Goal: Download file/media

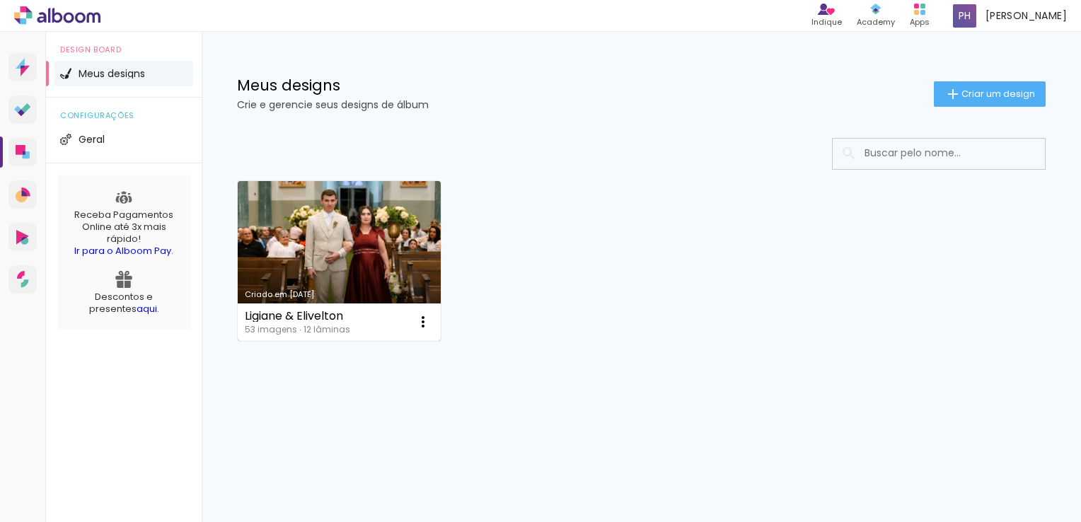
click at [345, 254] on link "Criado em [DATE]" at bounding box center [339, 261] width 203 height 160
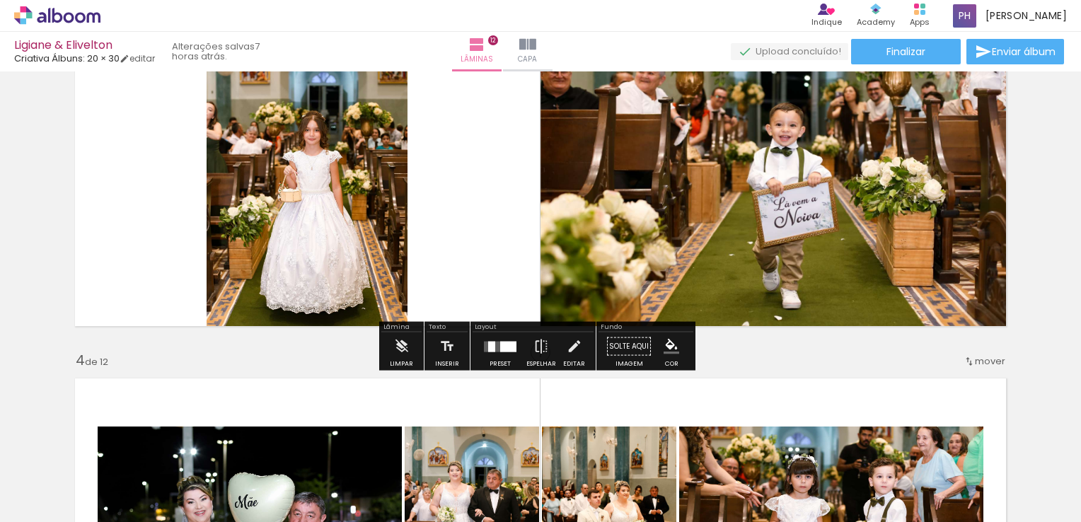
scroll to position [708, 0]
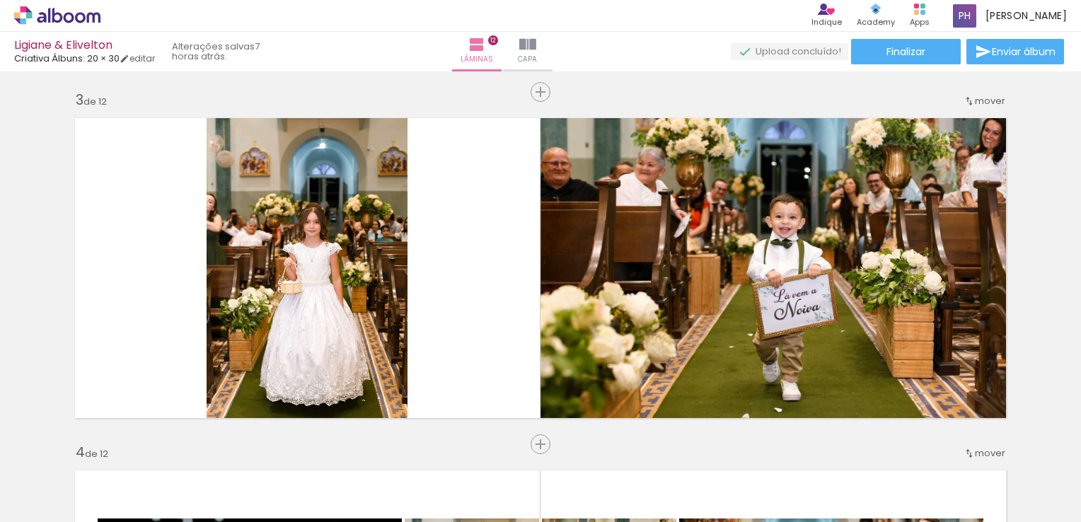
click at [0, 0] on span "Adicionar Fotos" at bounding box center [0, 0] width 0 height 0
click at [0, 0] on input "file" at bounding box center [0, 0] width 0 height 0
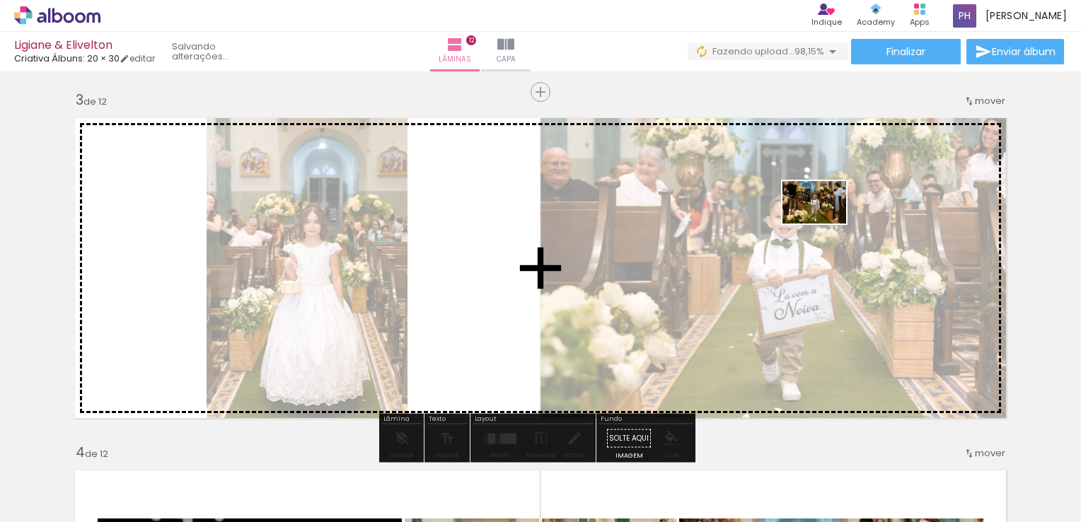
drag, startPoint x: 1026, startPoint y: 488, endPoint x: 825, endPoint y: 224, distance: 331.9
click at [825, 224] on quentale-workspace at bounding box center [540, 261] width 1081 height 522
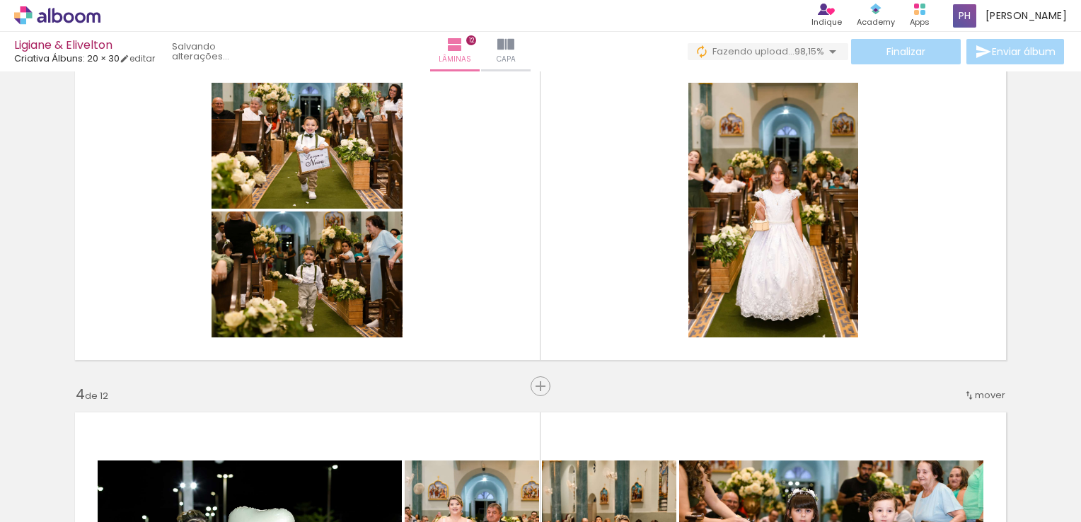
scroll to position [849, 0]
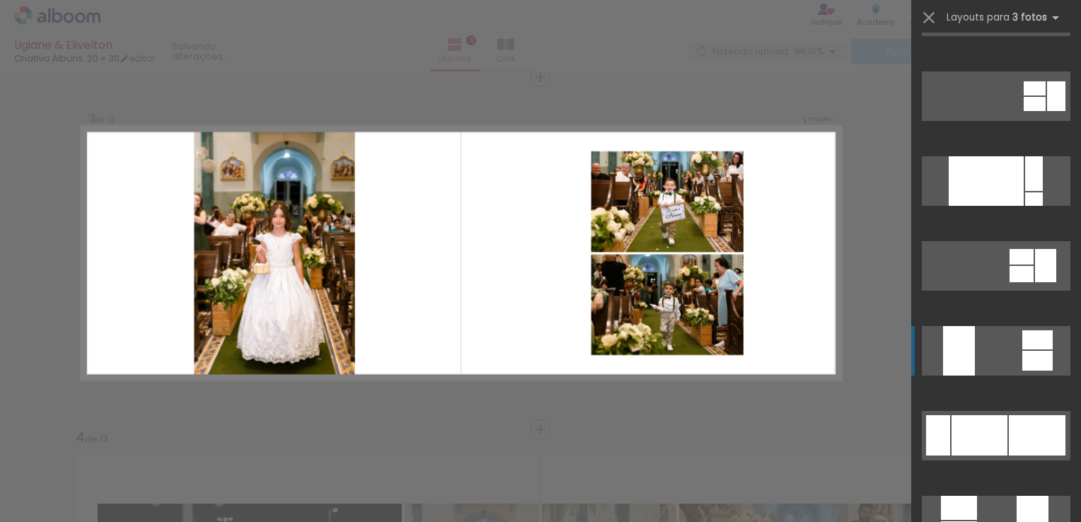
scroll to position [283, 0]
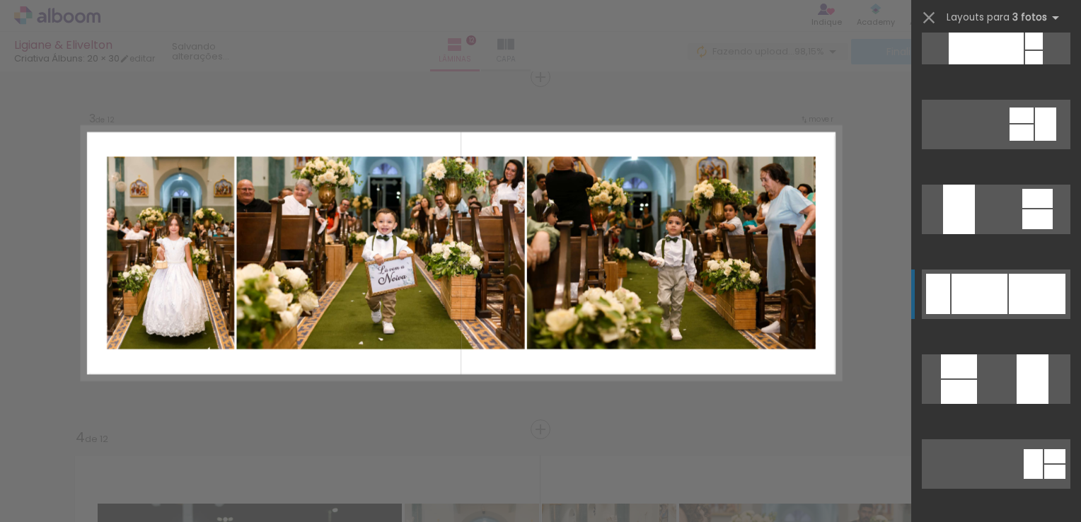
click at [983, 292] on div at bounding box center [980, 294] width 56 height 40
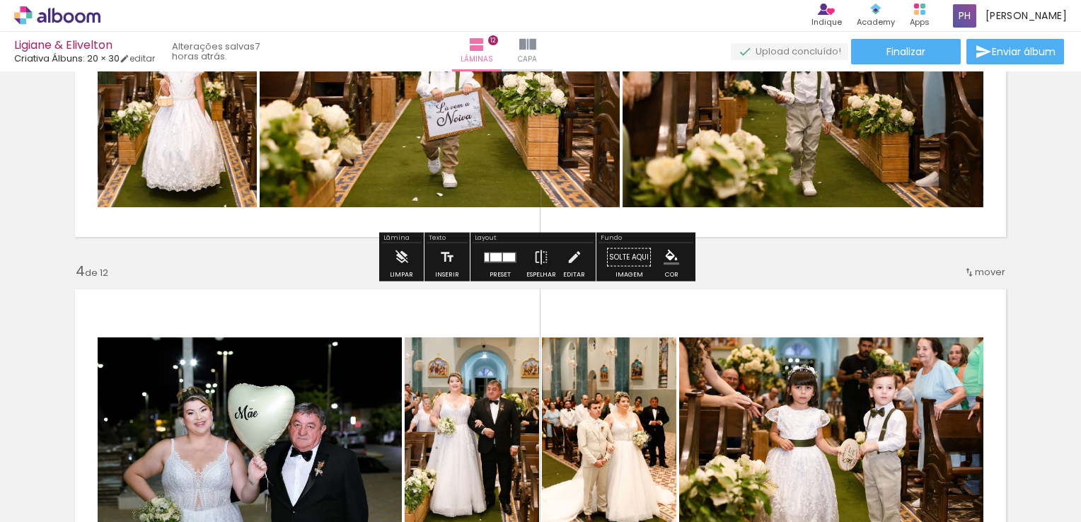
scroll to position [723, 0]
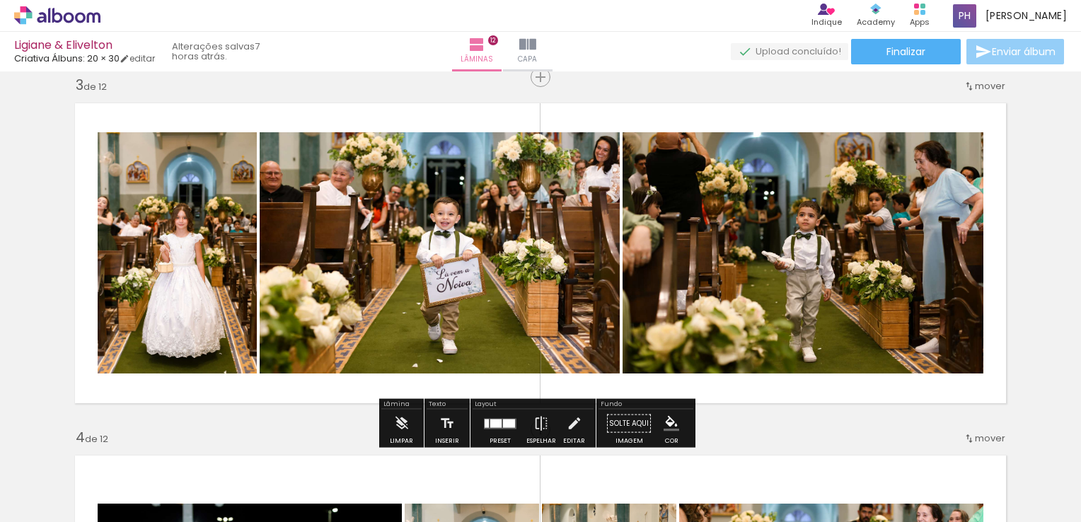
click at [992, 50] on span "Enviar álbum" at bounding box center [1024, 52] width 64 height 10
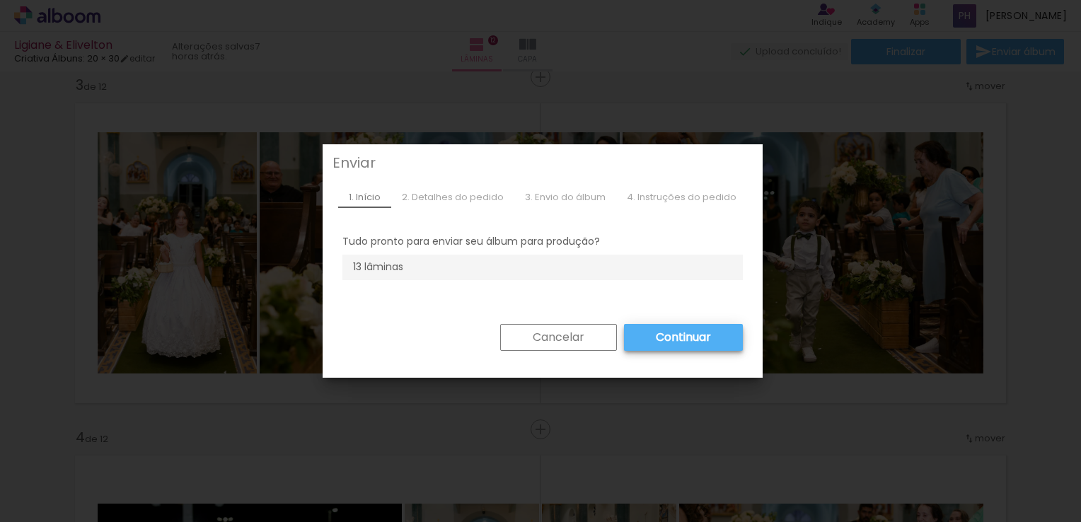
click at [0, 0] on slot "Cancelar" at bounding box center [0, 0] width 0 height 0
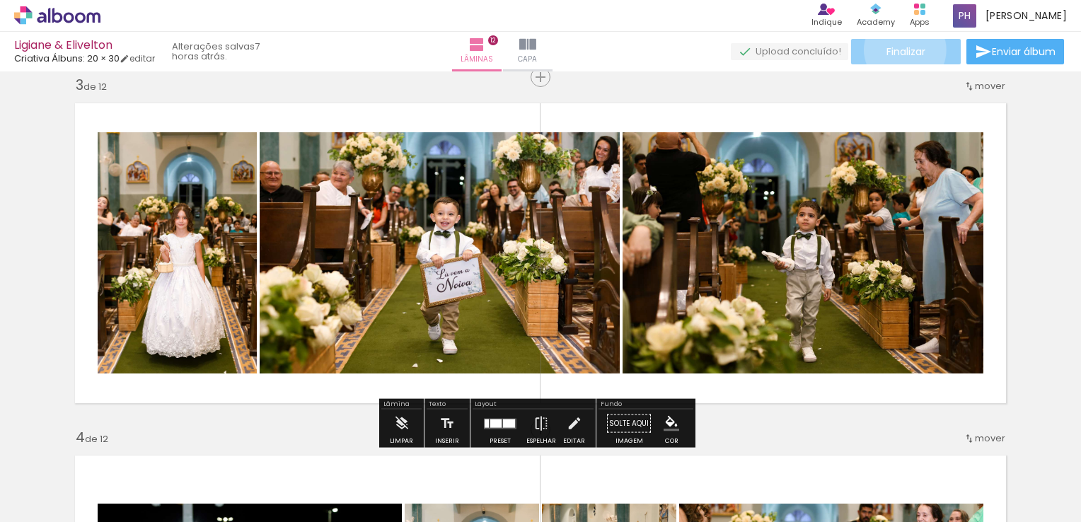
click at [900, 50] on span "Finalizar" at bounding box center [906, 52] width 39 height 10
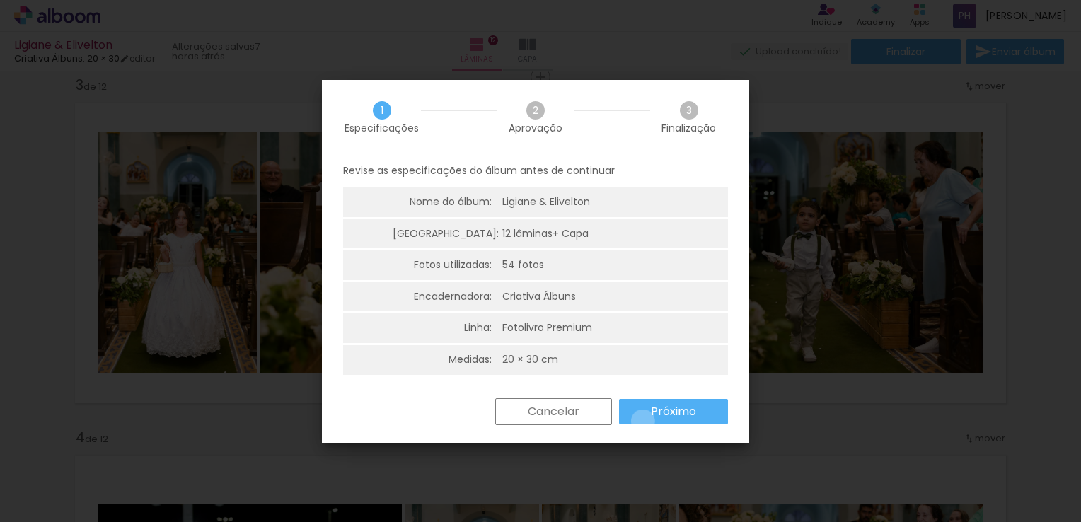
click at [643, 421] on paper-button "Próximo" at bounding box center [673, 411] width 109 height 25
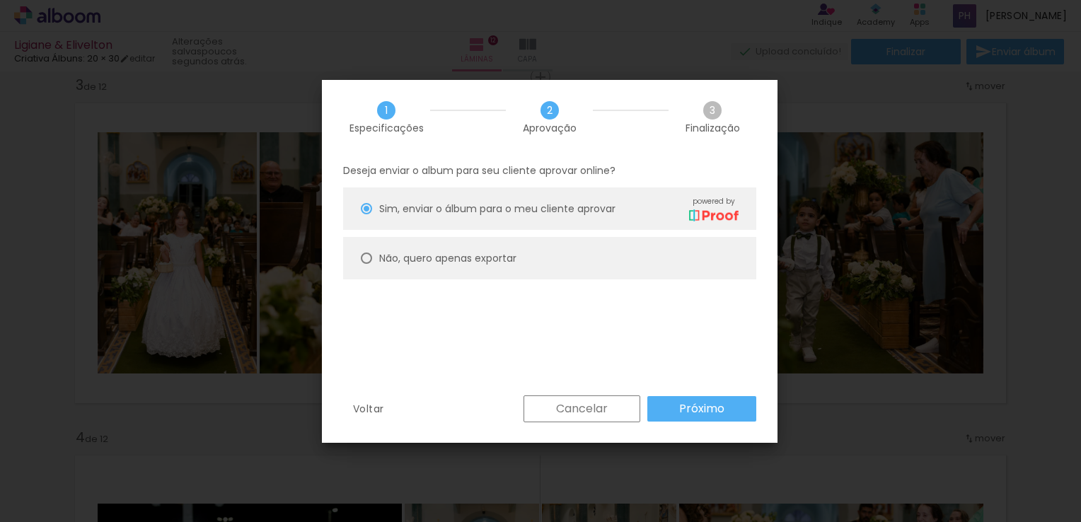
click at [0, 0] on slot "Não, quero apenas exportar" at bounding box center [0, 0] width 0 height 0
type paper-radio-button "on"
click at [0, 0] on slot "Próximo" at bounding box center [0, 0] width 0 height 0
type input "Alta, 300 DPI"
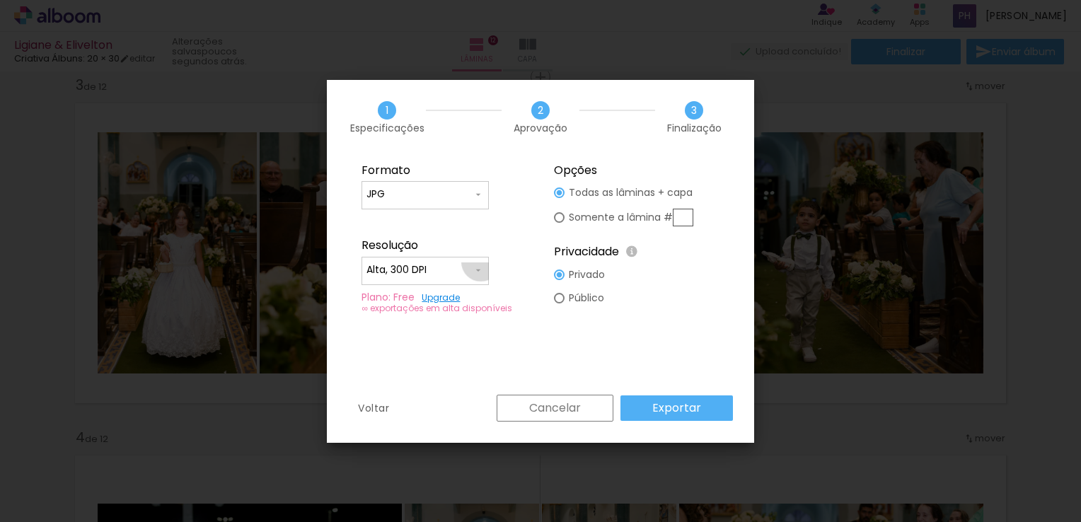
click at [481, 262] on paper-input-container "Alta, 300 DPI" at bounding box center [425, 271] width 127 height 28
click at [437, 262] on paper-item "Alta, 300 DPI" at bounding box center [425, 268] width 127 height 28
click at [456, 199] on input "JPG" at bounding box center [420, 195] width 106 height 14
click at [456, 199] on paper-item "JPG" at bounding box center [425, 192] width 127 height 28
click at [563, 214] on div at bounding box center [559, 217] width 11 height 11
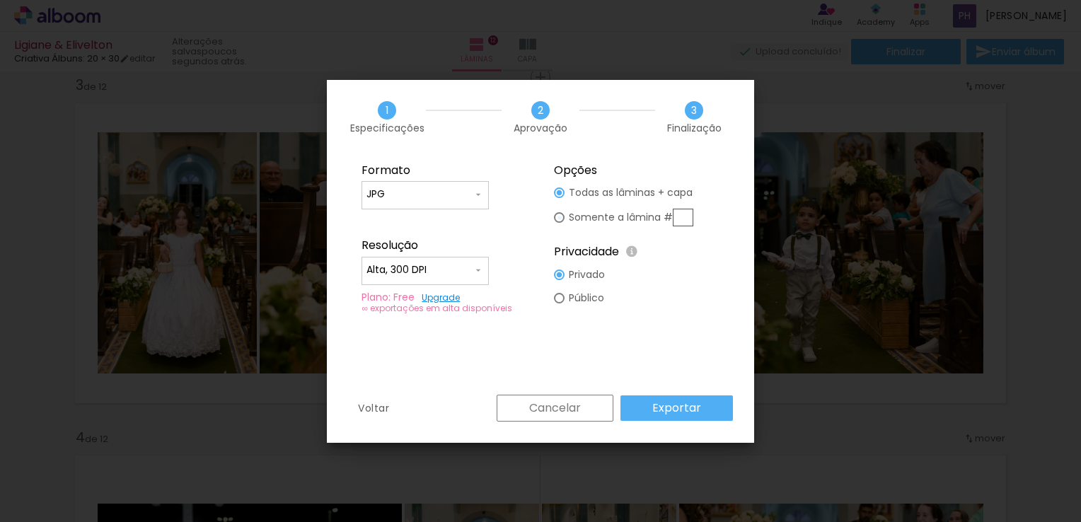
type paper-radio-button "on"
click at [660, 410] on div "Cancelar Exportar" at bounding box center [611, 408] width 243 height 27
click at [442, 293] on link "Upgrade" at bounding box center [441, 298] width 38 height 12
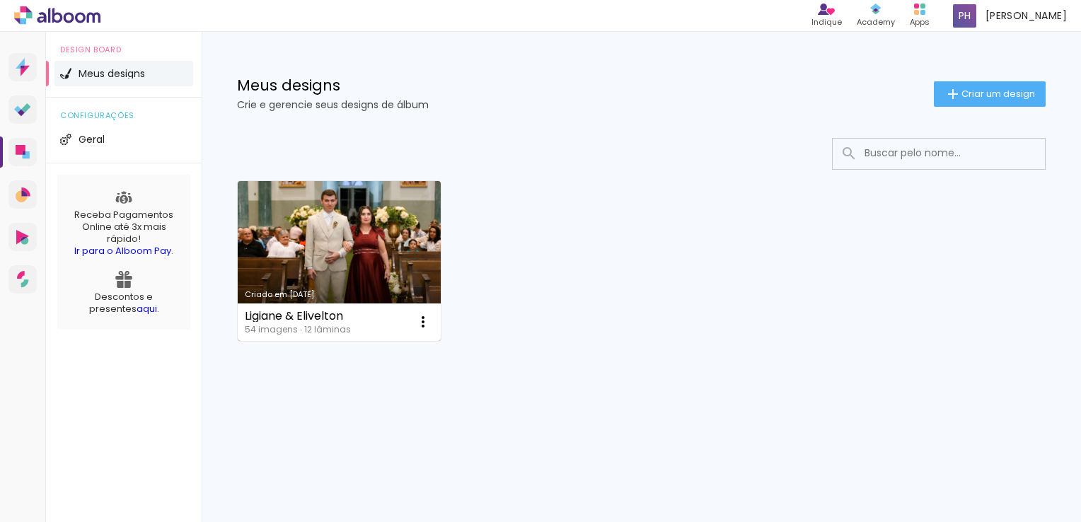
click at [375, 223] on link "Criado em [DATE]" at bounding box center [339, 261] width 203 height 160
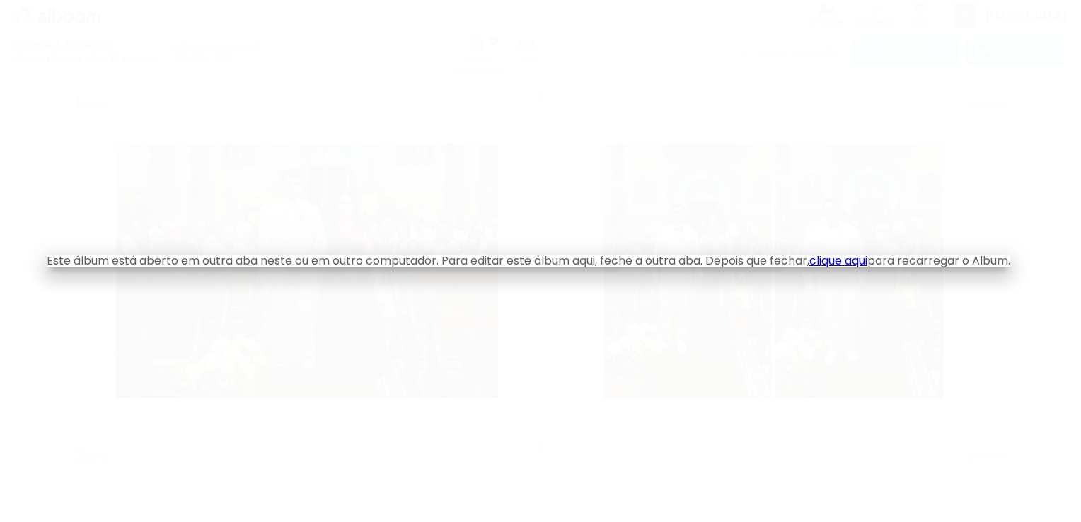
click at [838, 260] on link "clique aqui" at bounding box center [839, 261] width 58 height 16
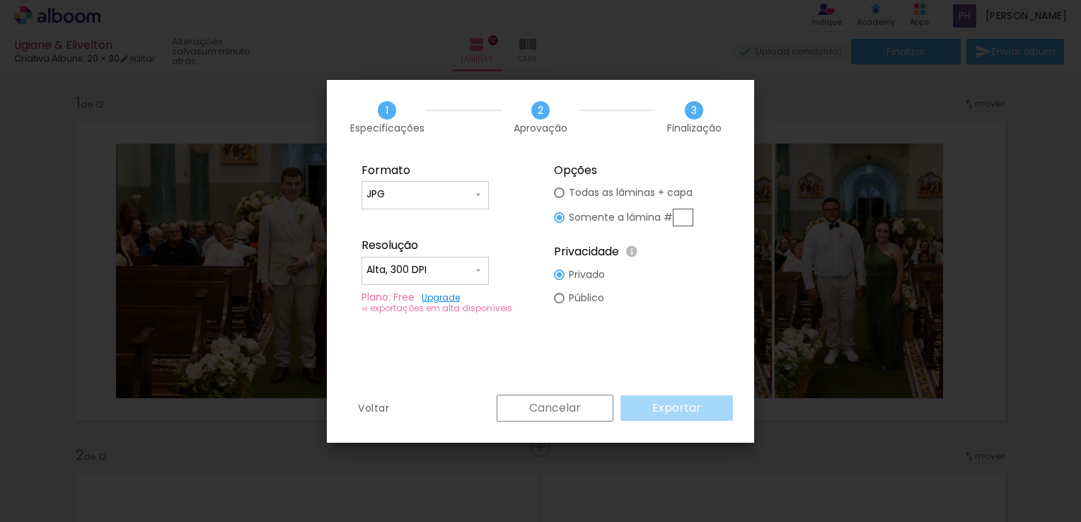
click at [568, 353] on div "Formato JPG PDF Resolução Alta, 300 DPI Baixa Plano: Free Upgrade ∞ exportações…" at bounding box center [540, 274] width 427 height 241
click at [427, 265] on input "Alta, 300 DPI" at bounding box center [420, 270] width 106 height 14
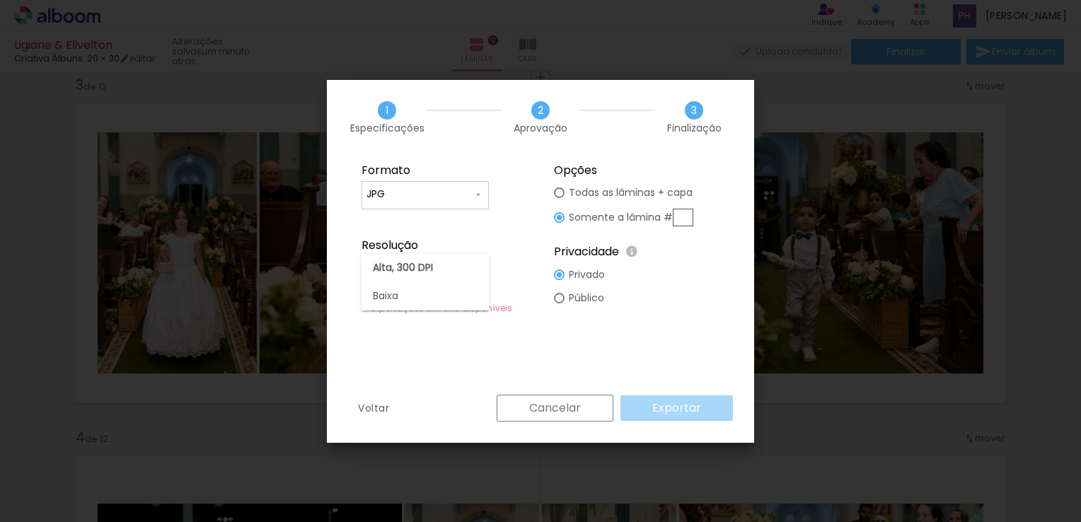
scroll to position [0, 3319]
click at [433, 272] on paper-item "Alta, 300 DPI" at bounding box center [425, 268] width 127 height 28
click at [688, 364] on div "Formato JPG PDF Resolução Alta, 300 DPI Baixa Plano: Free Upgrade ∞ exportações…" at bounding box center [540, 274] width 427 height 241
click at [0, 0] on slot "Voltar" at bounding box center [0, 0] width 0 height 0
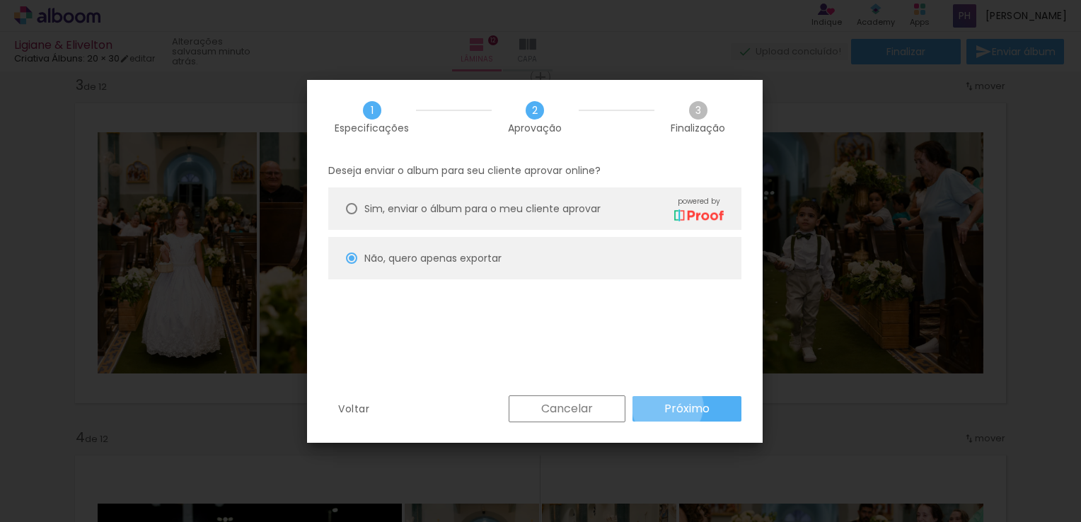
click at [0, 0] on slot "Próximo" at bounding box center [0, 0] width 0 height 0
type input "Alta, 300 DPI"
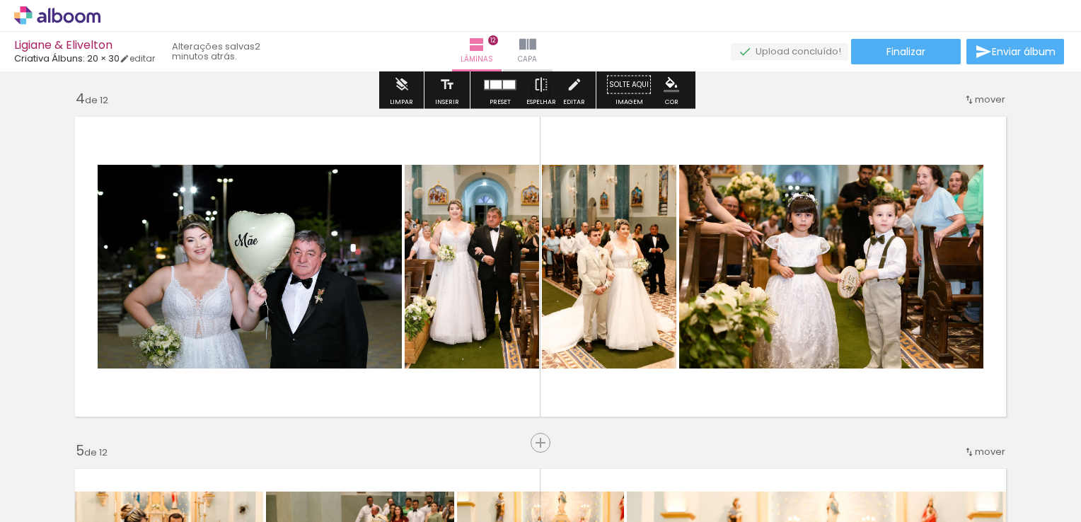
scroll to position [637, 0]
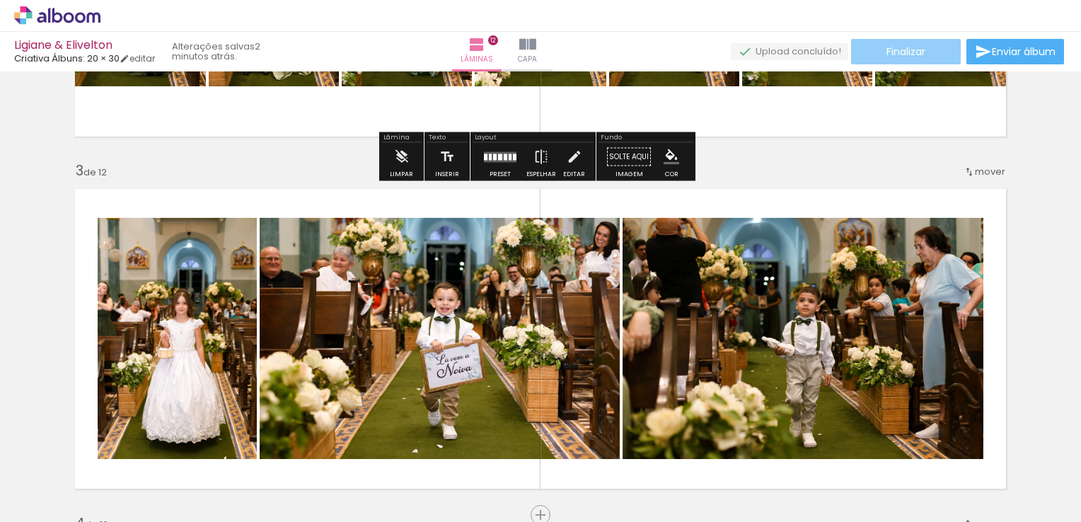
click at [907, 51] on span "Finalizar" at bounding box center [906, 52] width 39 height 10
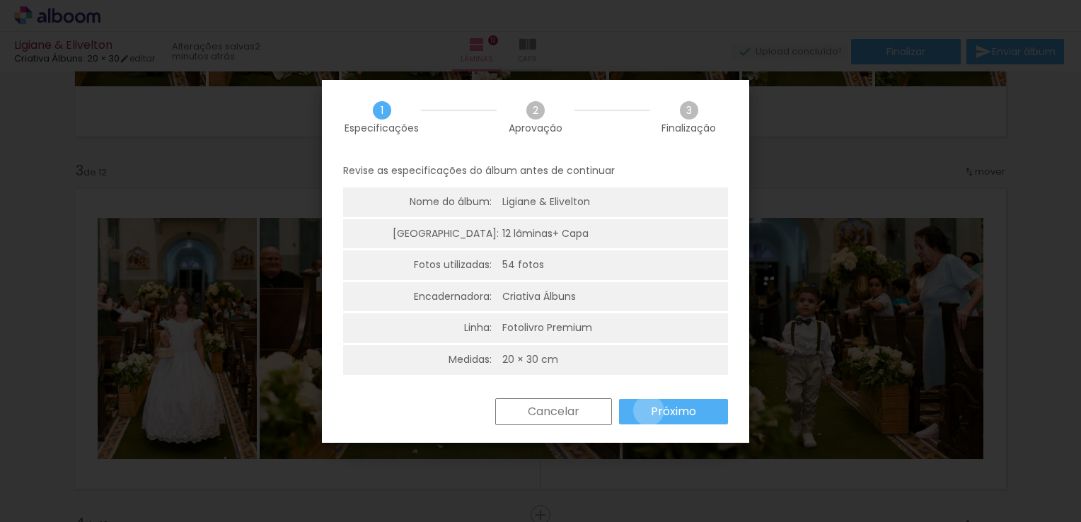
click at [648, 410] on paper-button "Próximo" at bounding box center [673, 411] width 109 height 25
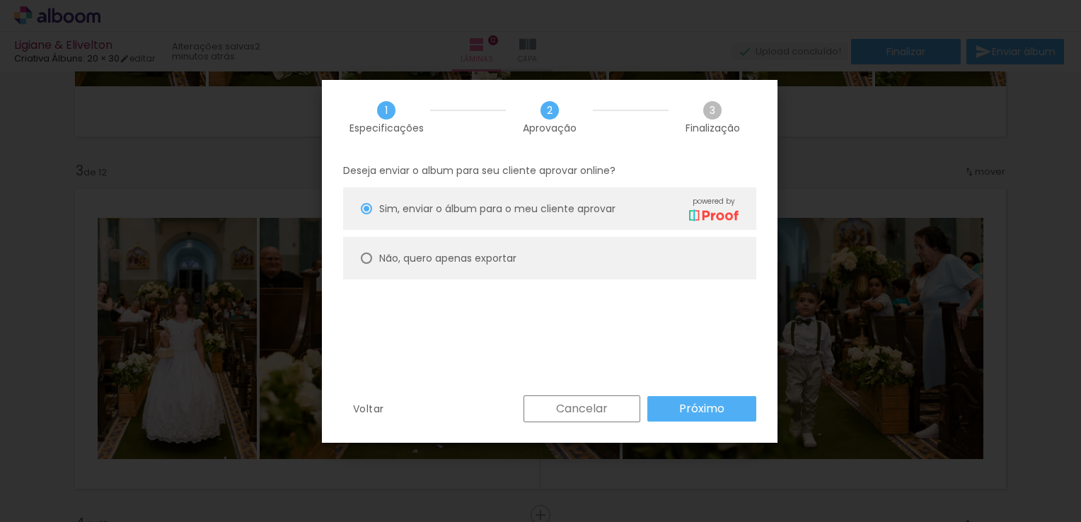
click at [0, 0] on slot "Não, quero apenas exportar" at bounding box center [0, 0] width 0 height 0
type paper-radio-button "on"
click at [0, 0] on slot "Próximo" at bounding box center [0, 0] width 0 height 0
type input "Alta, 300 DPI"
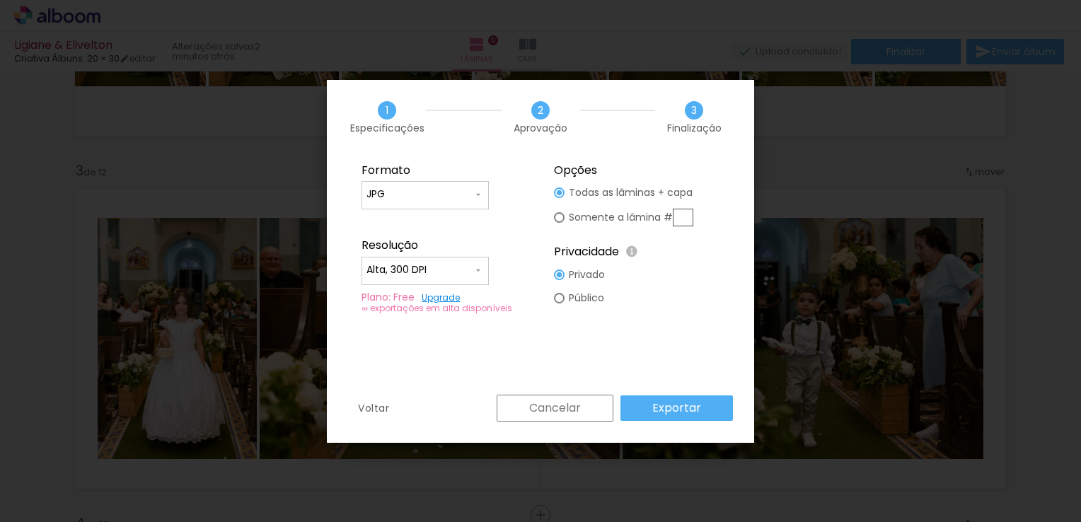
click at [0, 0] on input "Alta, 300 DPI" at bounding box center [0, 0] width 0 height 0
click at [0, 0] on slot "Alta, 300 DPI" at bounding box center [0, 0] width 0 height 0
click at [0, 0] on paper-radio-button "Somente a lâmina #" at bounding box center [0, 0] width 0 height 0
type paper-radio-button "on"
click at [0, 0] on div at bounding box center [0, 0] width 0 height 0
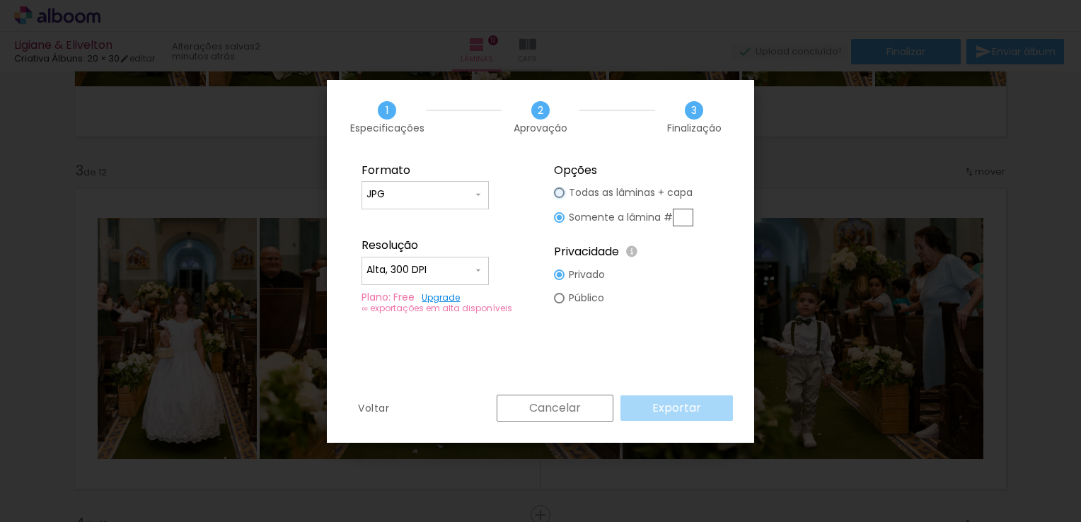
type paper-radio-button "on"
click at [0, 0] on slot "Exportar" at bounding box center [0, 0] width 0 height 0
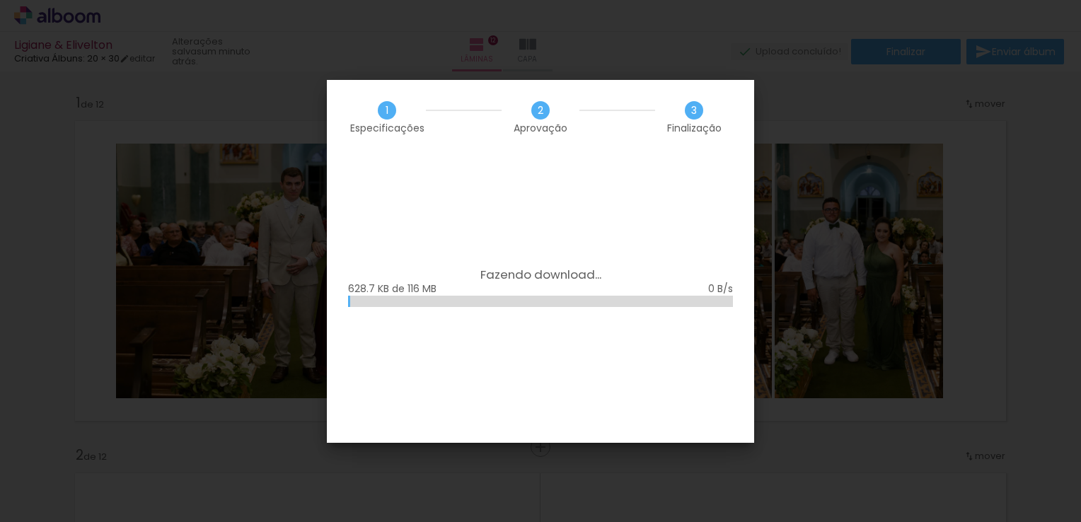
scroll to position [637, 0]
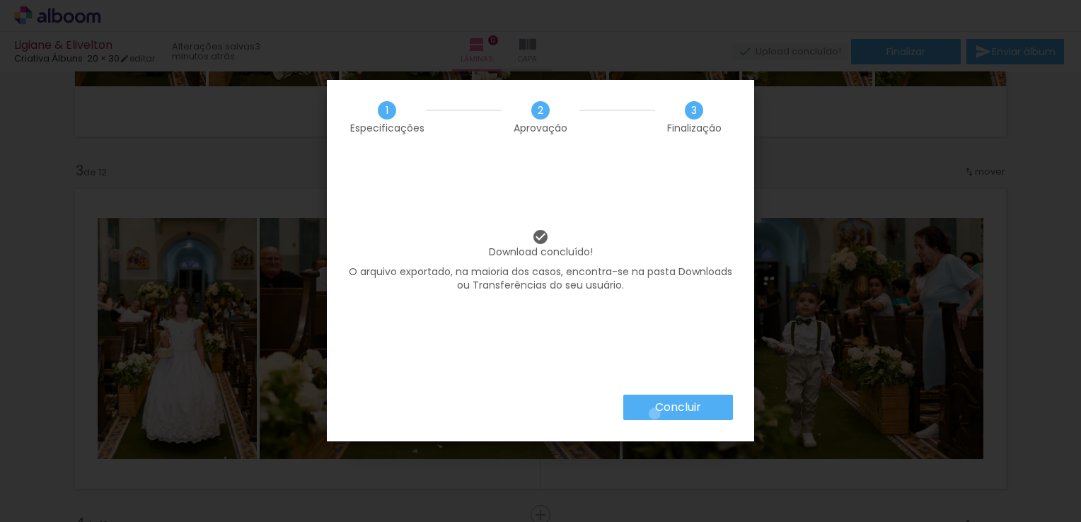
click at [654, 414] on paper-button "Concluir" at bounding box center [679, 407] width 110 height 25
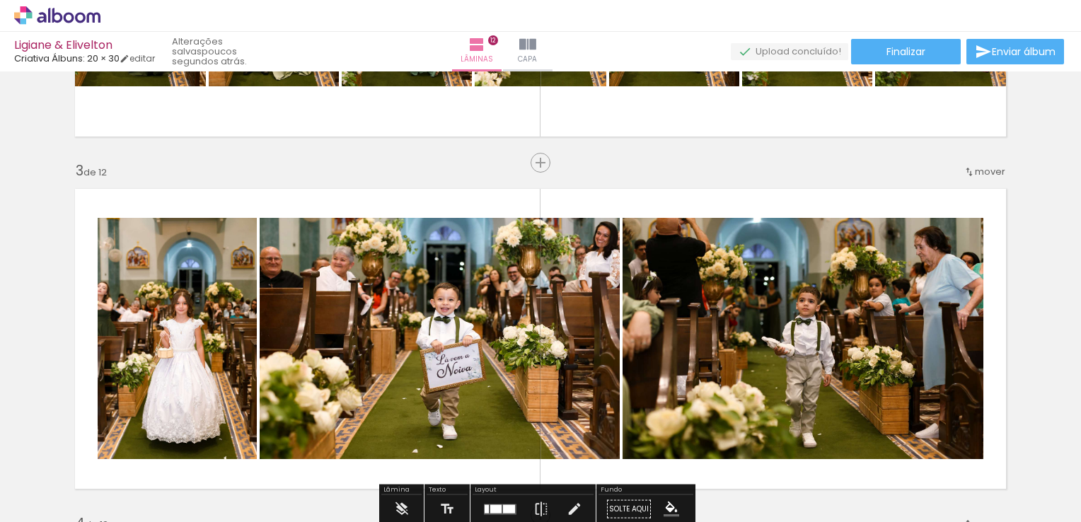
scroll to position [708, 0]
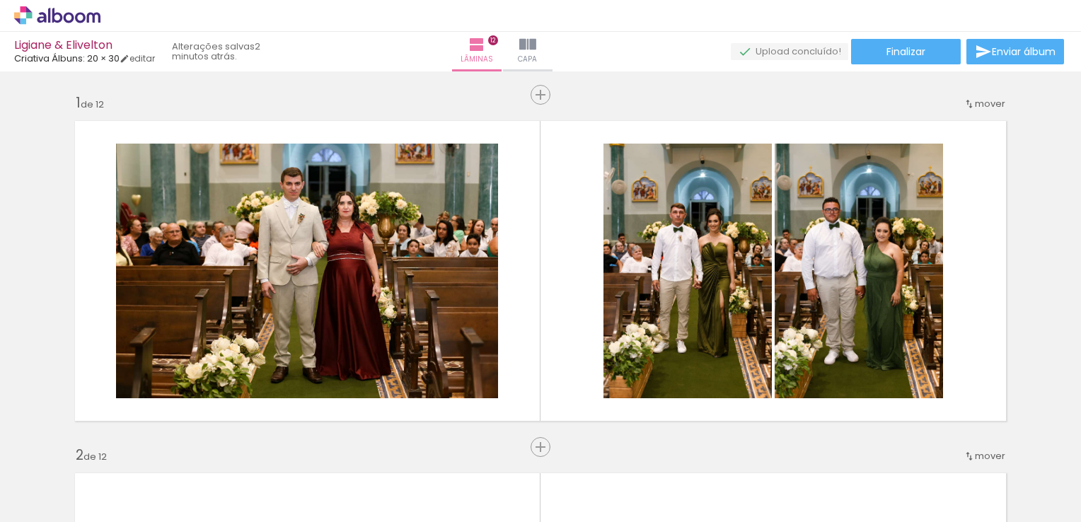
scroll to position [708, 0]
